Goal: Information Seeking & Learning: Find specific fact

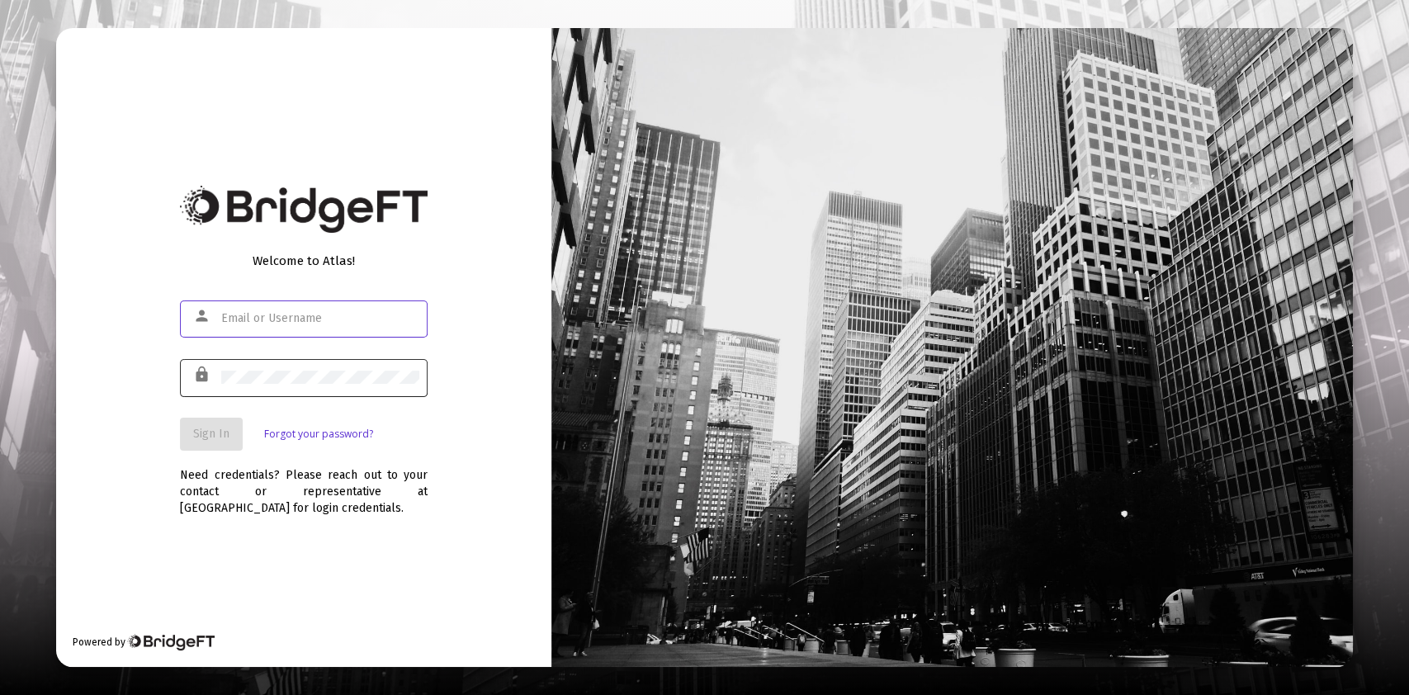
type input "[PERSON_NAME][EMAIL_ADDRESS][DOMAIN_NAME]"
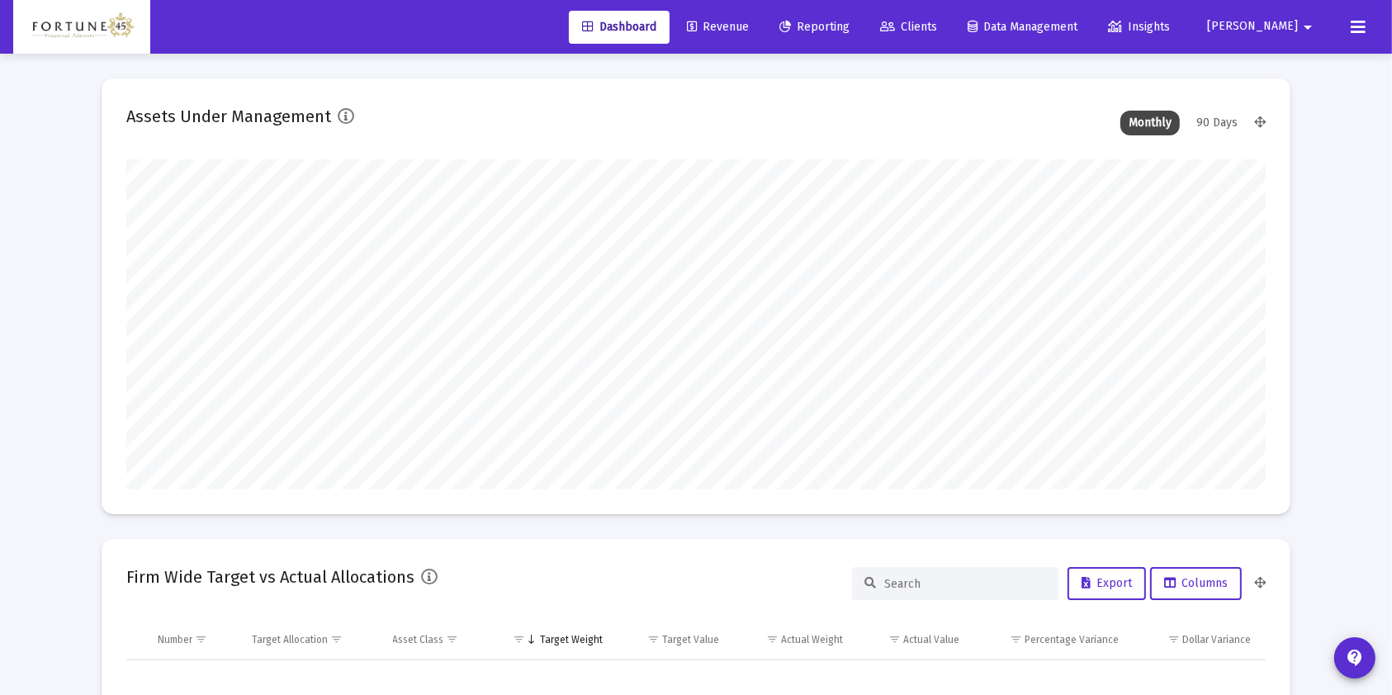
scroll to position [330, 1138]
type input "[DATE]"
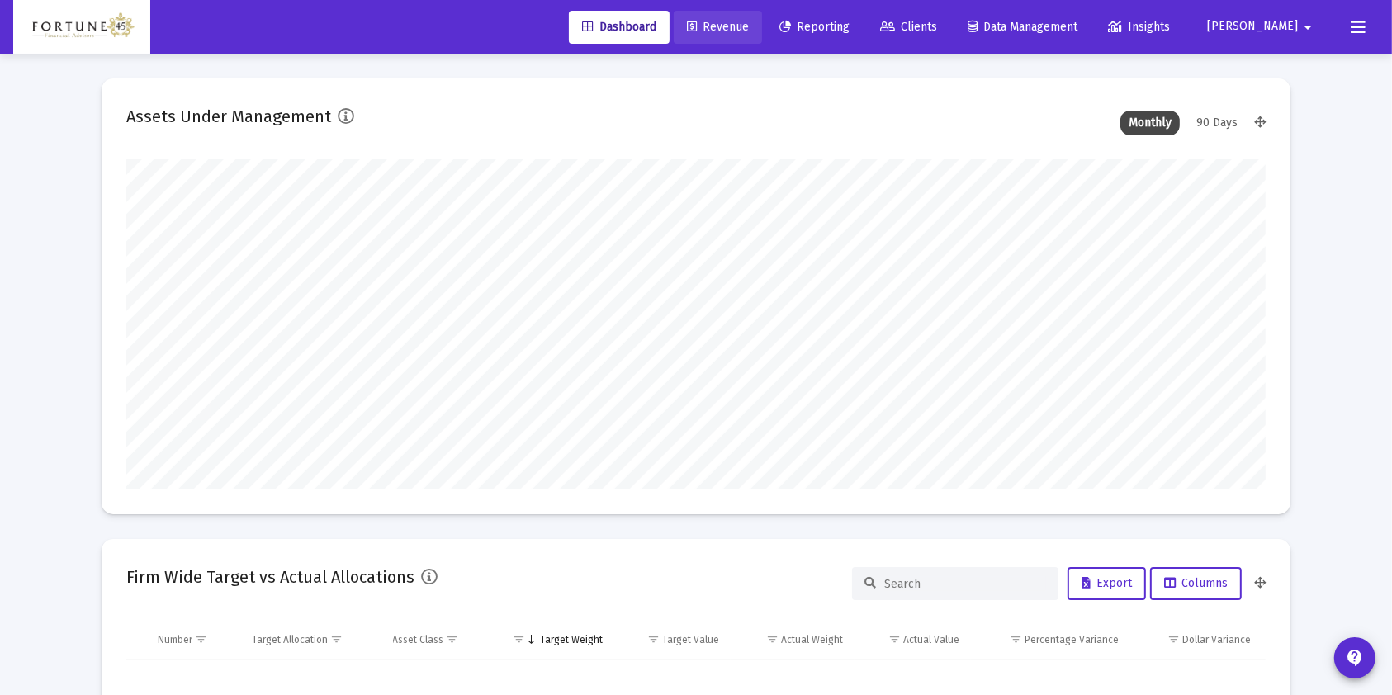
click at [762, 17] on link "Revenue" at bounding box center [717, 27] width 88 height 33
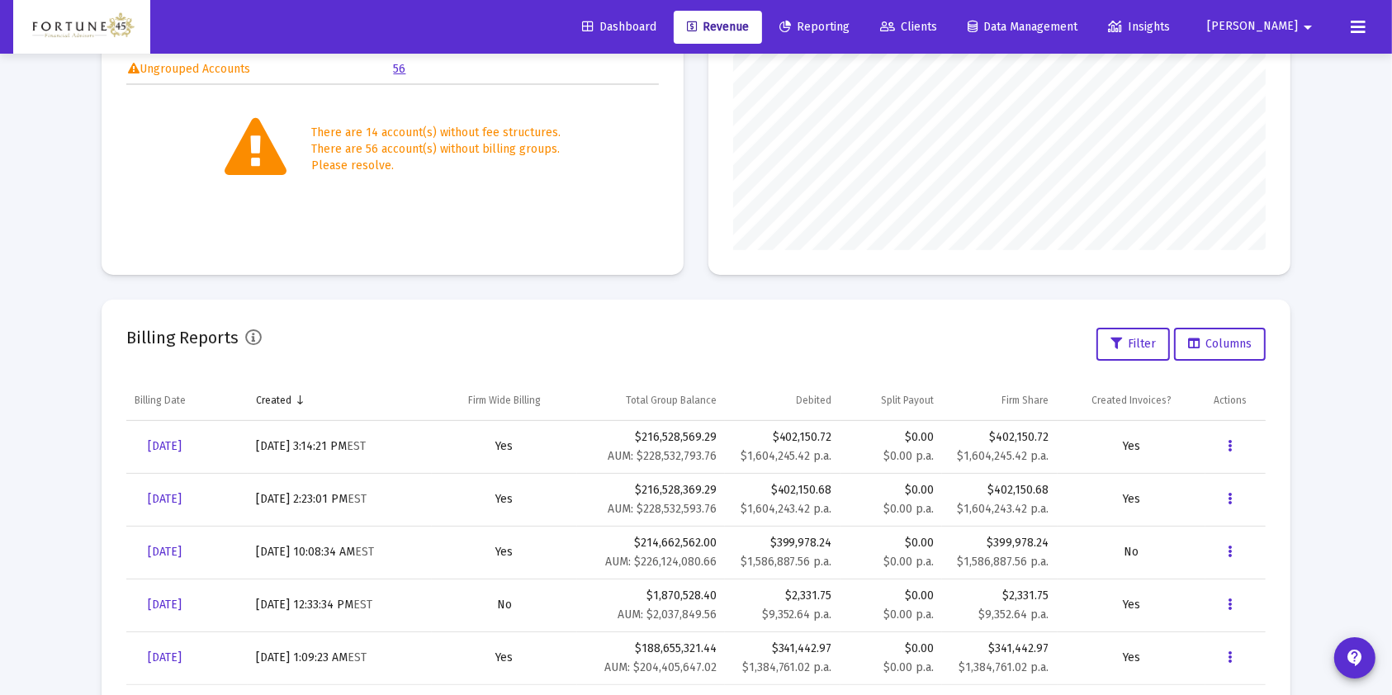
scroll to position [330, 0]
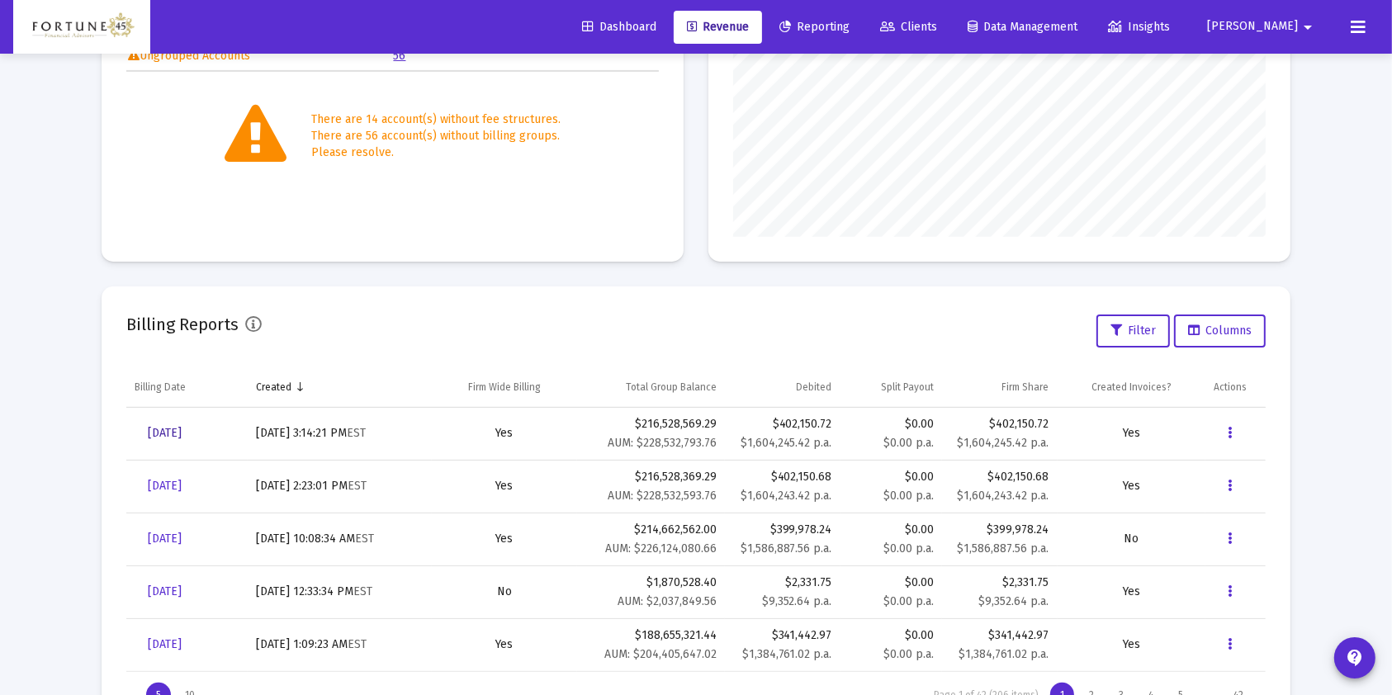
click at [182, 426] on span "[DATE]" at bounding box center [165, 433] width 34 height 14
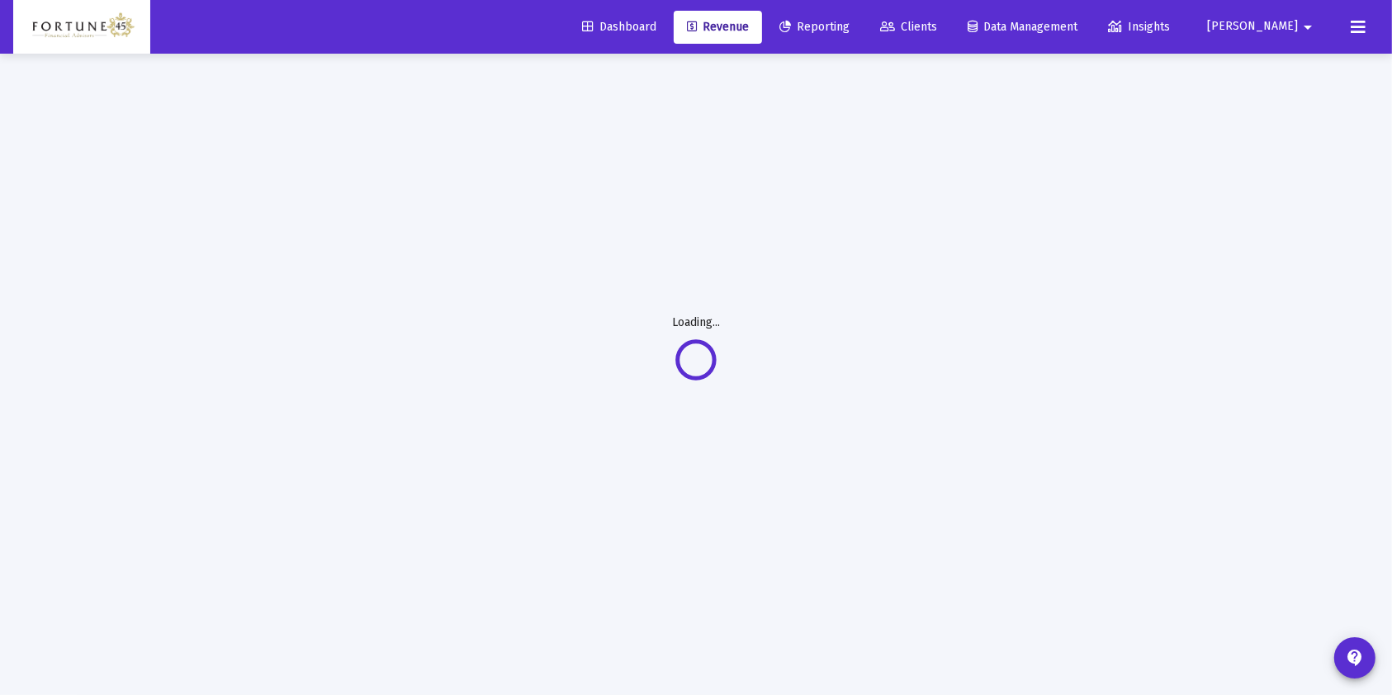
scroll to position [53, 0]
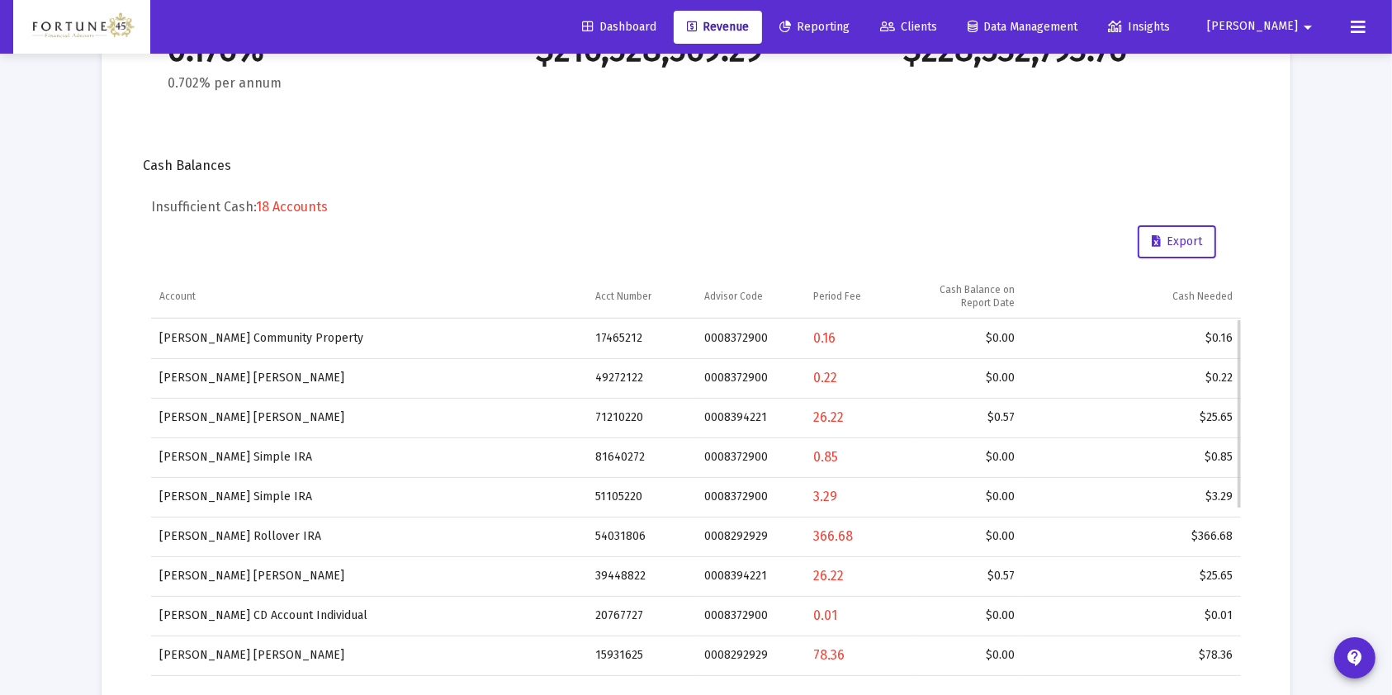
scroll to position [494, 0]
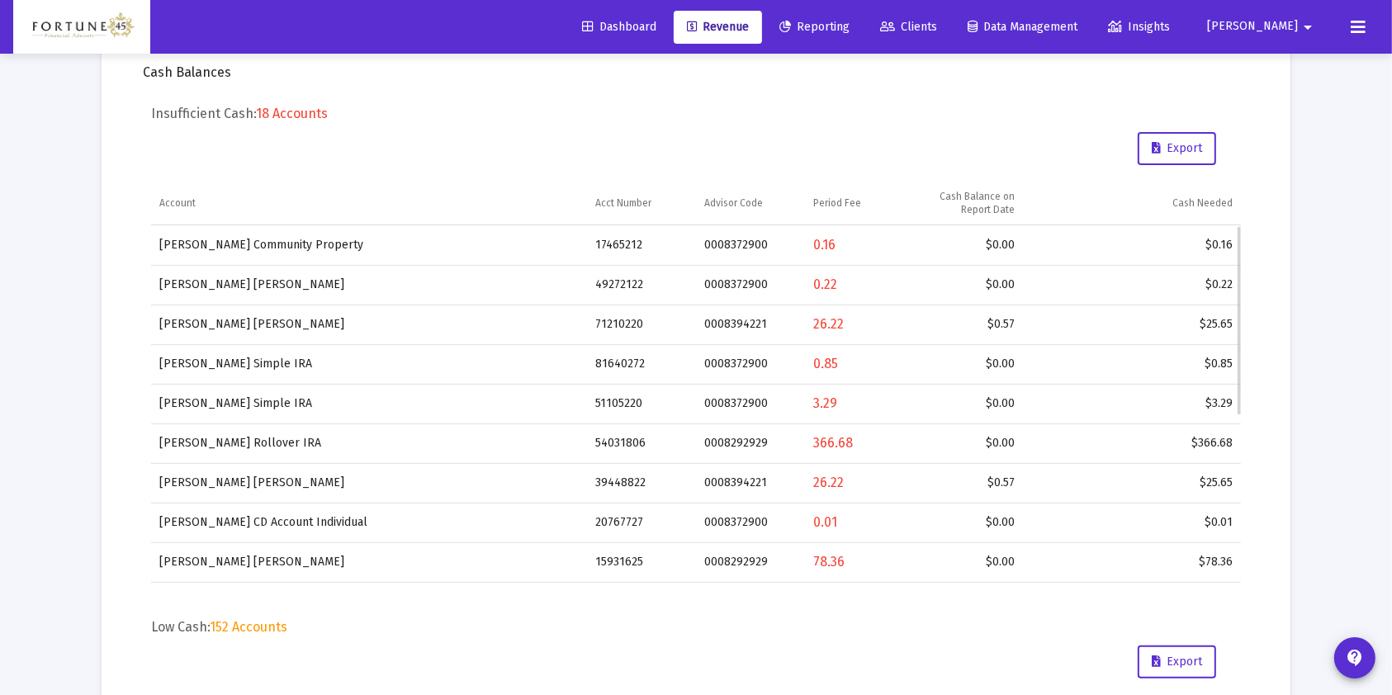
click at [615, 244] on td "17465212" at bounding box center [641, 245] width 109 height 40
copy td "17465212"
click at [610, 282] on td "49272122" at bounding box center [641, 285] width 109 height 40
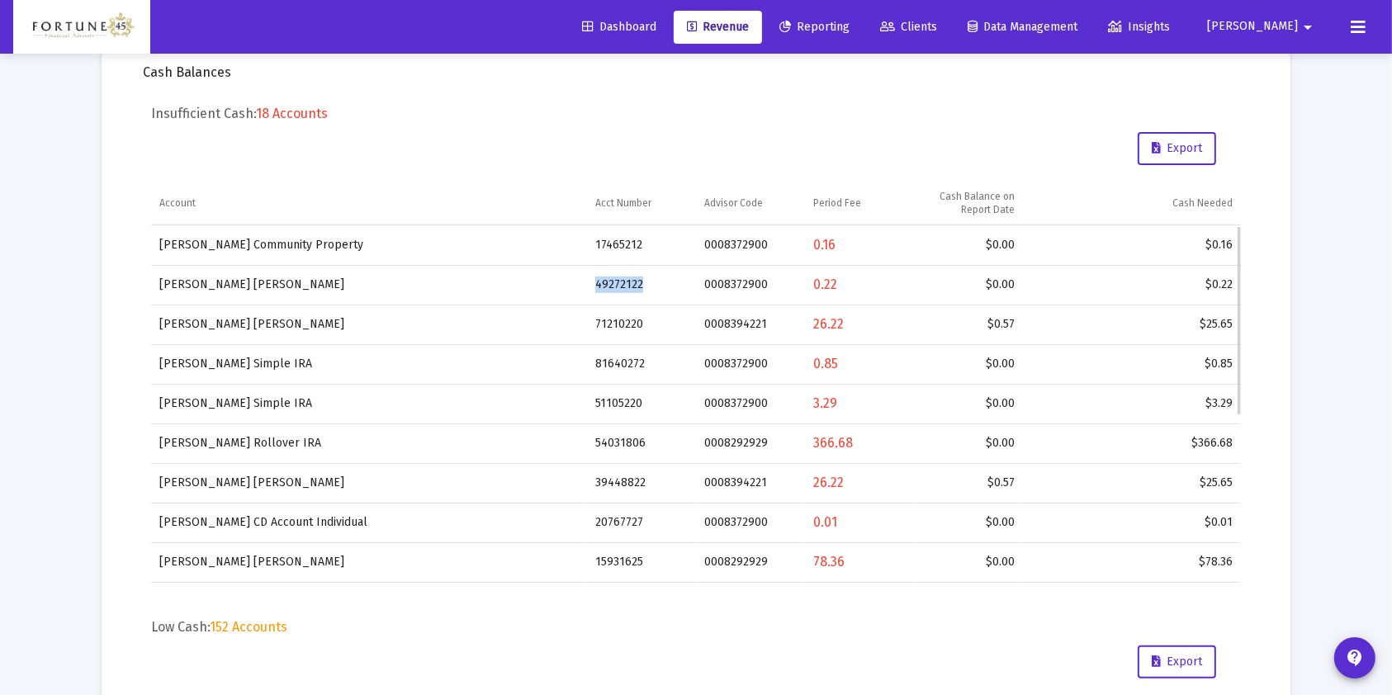
copy td "49272122"
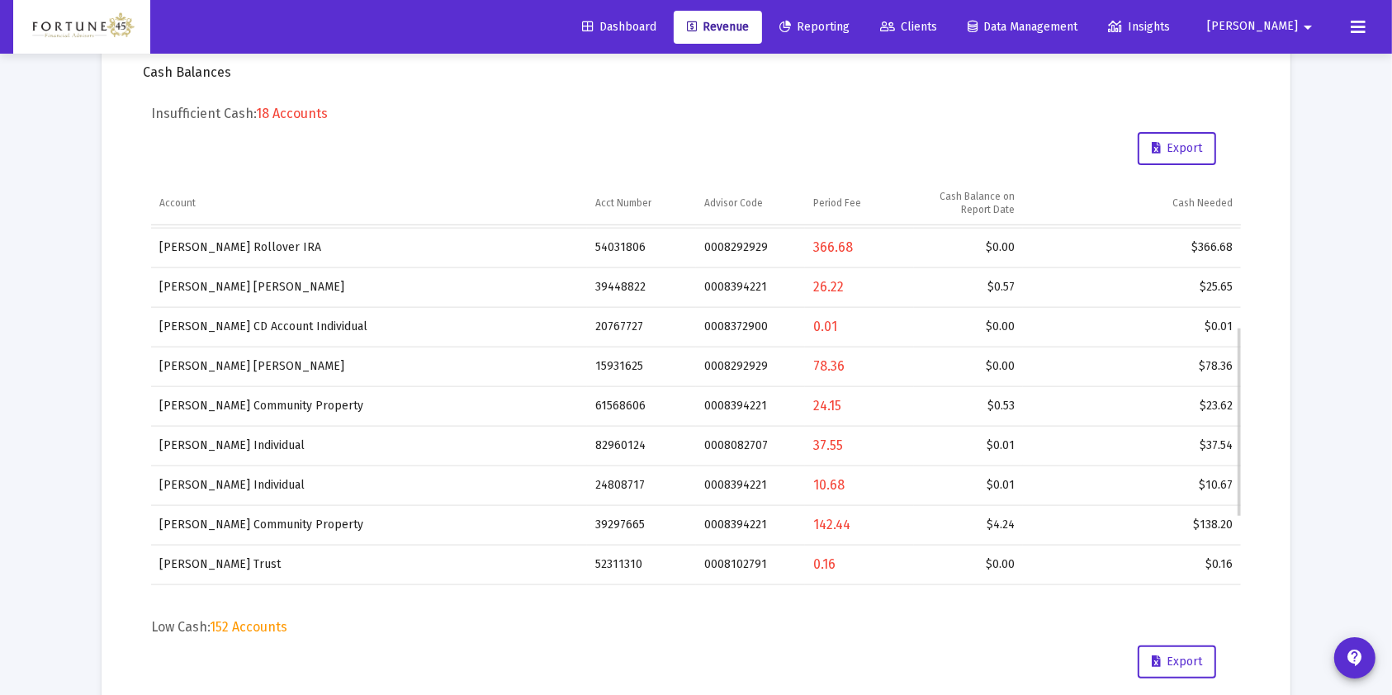
scroll to position [294, 0]
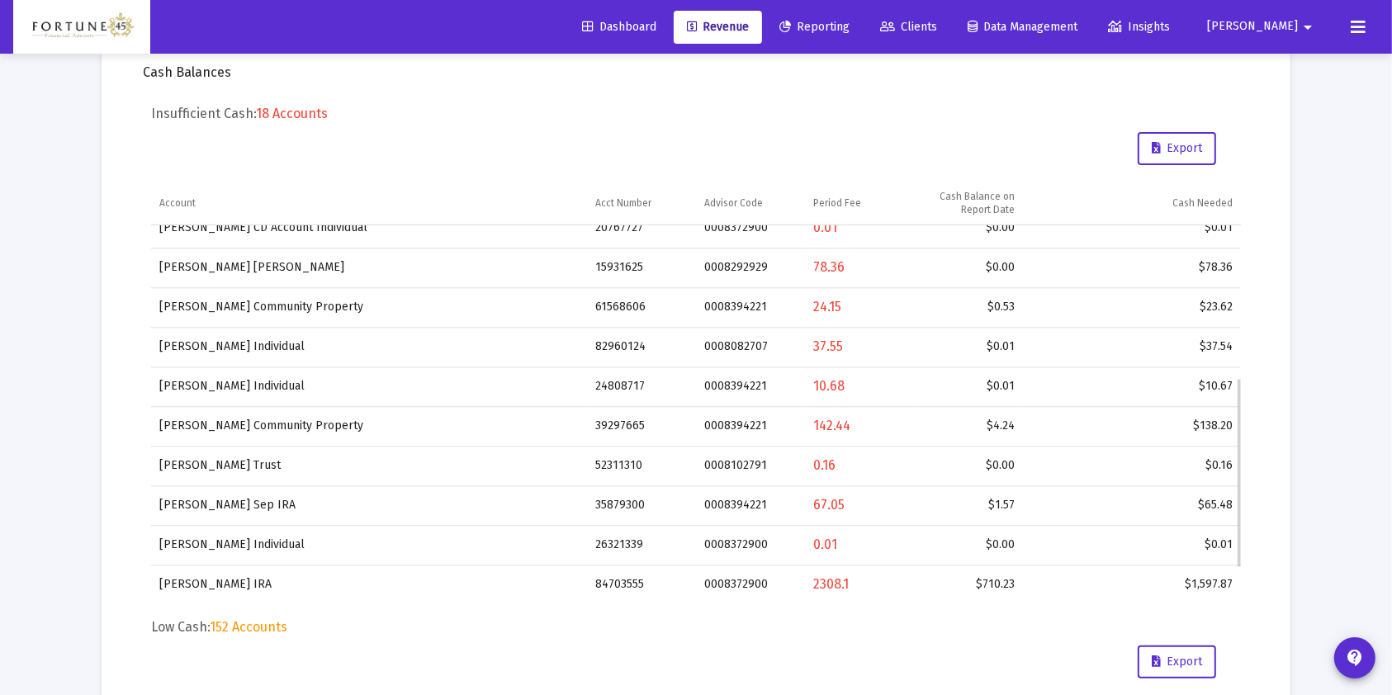
click at [627, 536] on td "26321339" at bounding box center [641, 545] width 109 height 40
copy td "26321339"
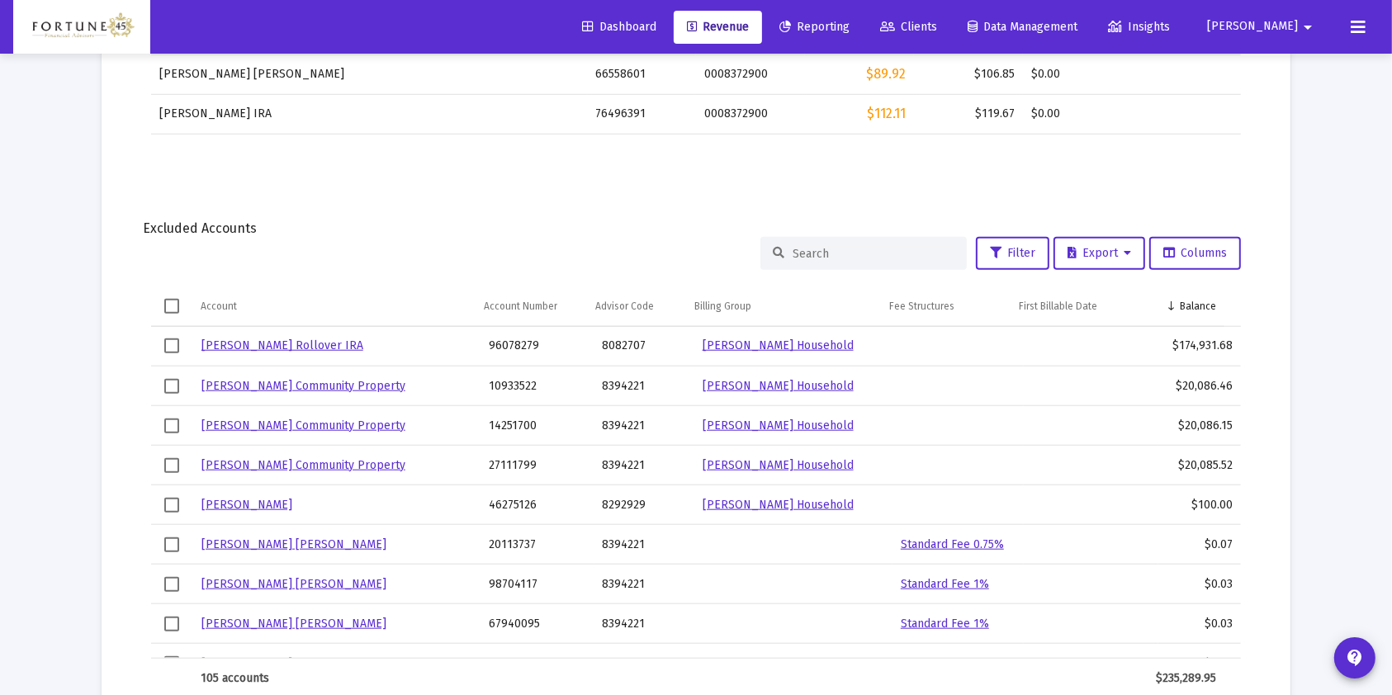
scroll to position [1484, 0]
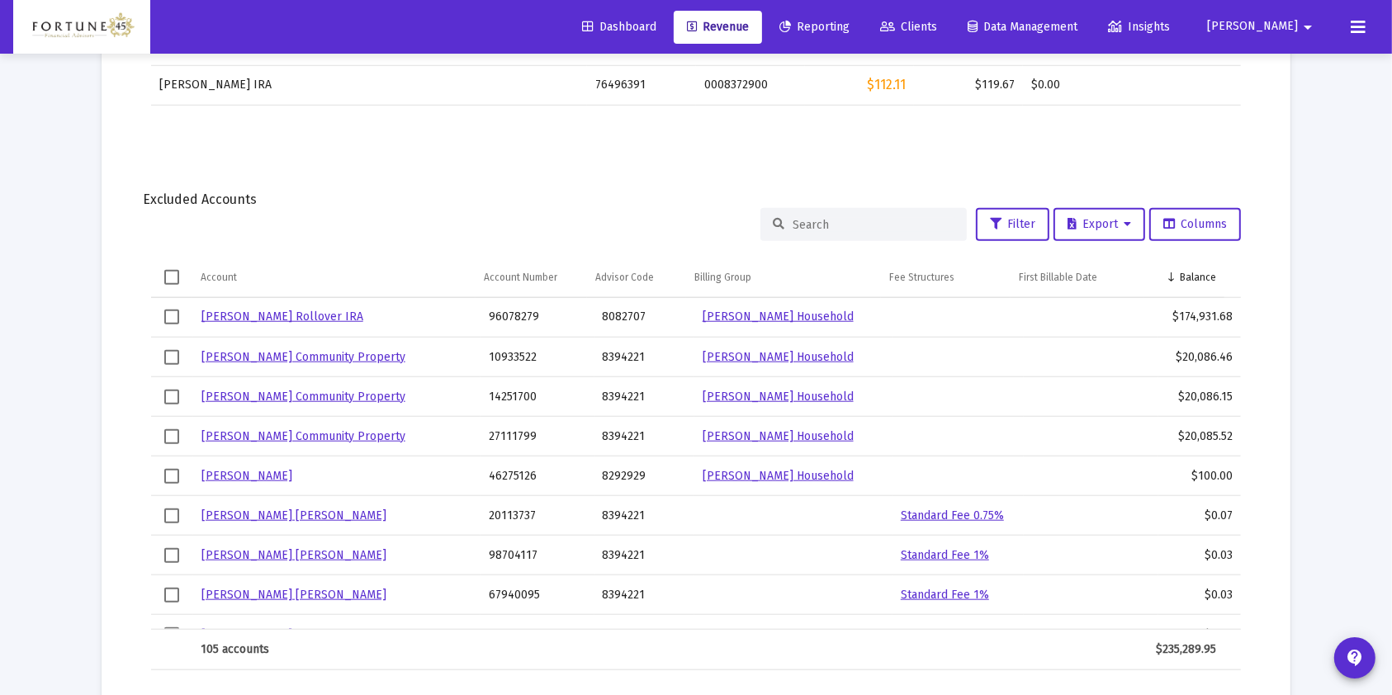
click at [505, 475] on td "46275126" at bounding box center [536, 476] width 113 height 40
copy td "46275126"
